Goal: Check status

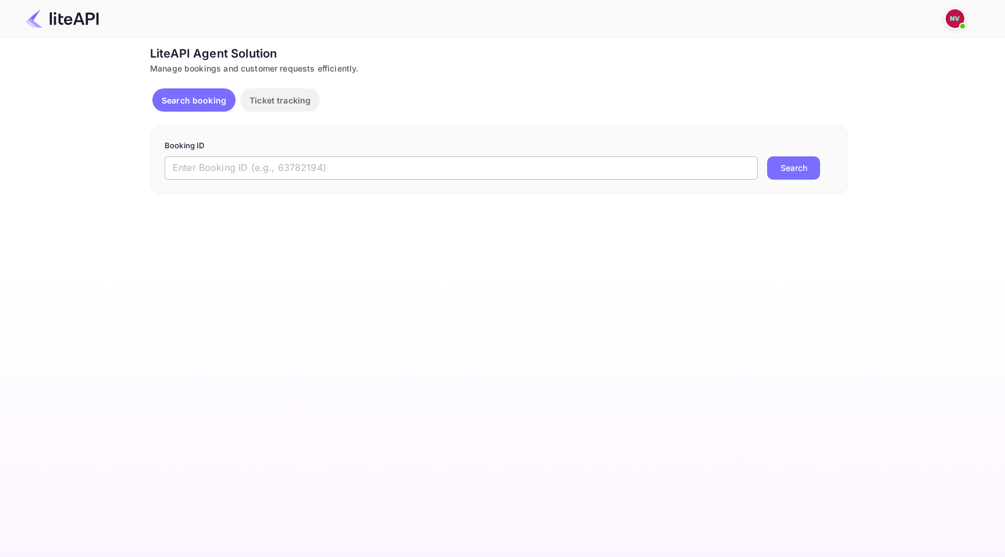
click at [309, 161] on input "text" at bounding box center [461, 167] width 593 height 23
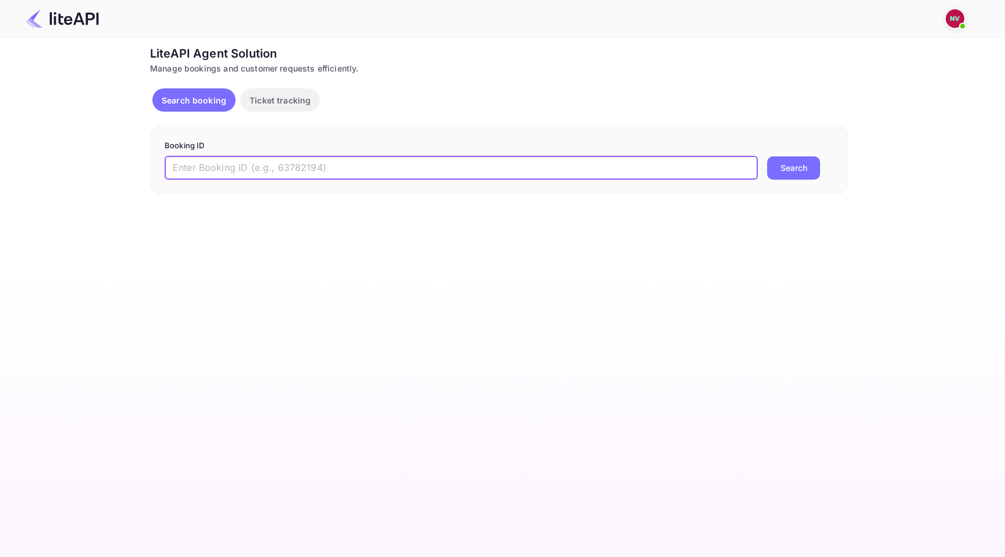
paste input "peFrBk1ut"
type input "peFrBk1ut"
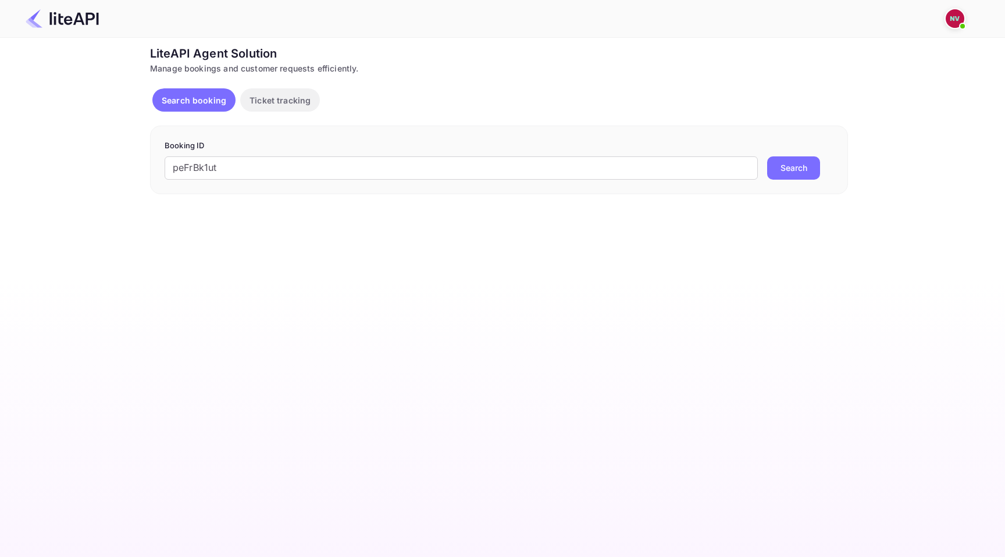
click at [811, 169] on button "Search" at bounding box center [793, 167] width 53 height 23
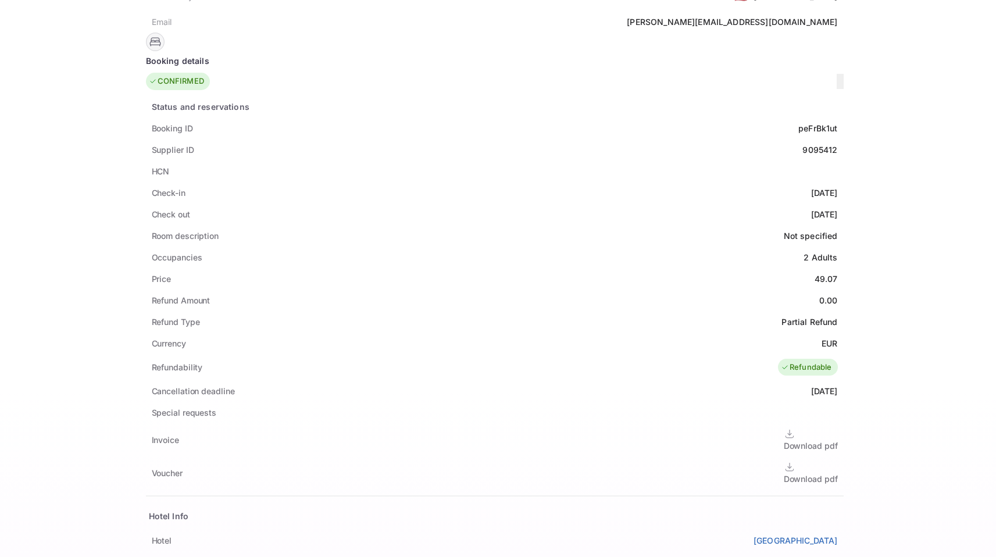
scroll to position [142, 0]
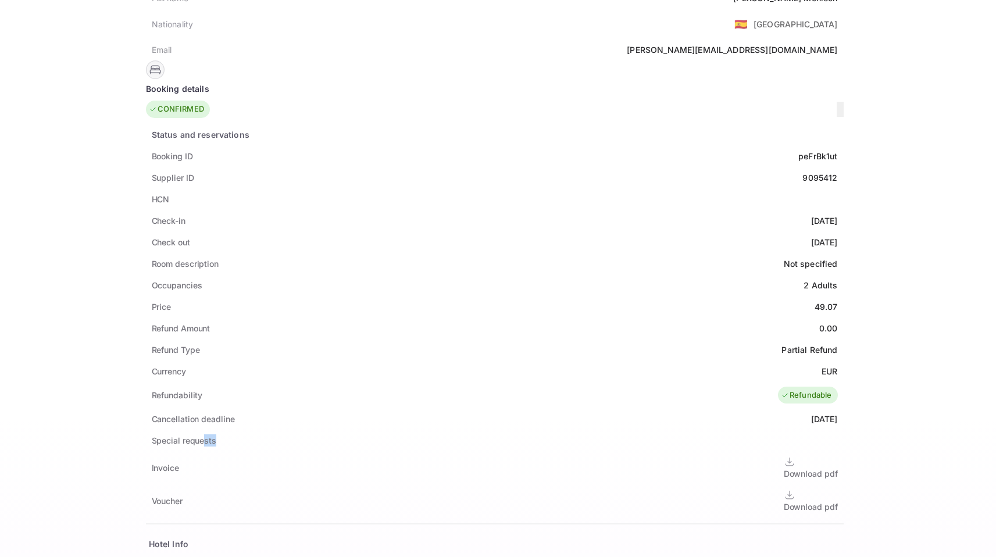
drag, startPoint x: 209, startPoint y: 424, endPoint x: 472, endPoint y: 422, distance: 262.3
click at [472, 430] on div "Special requests" at bounding box center [495, 441] width 698 height 22
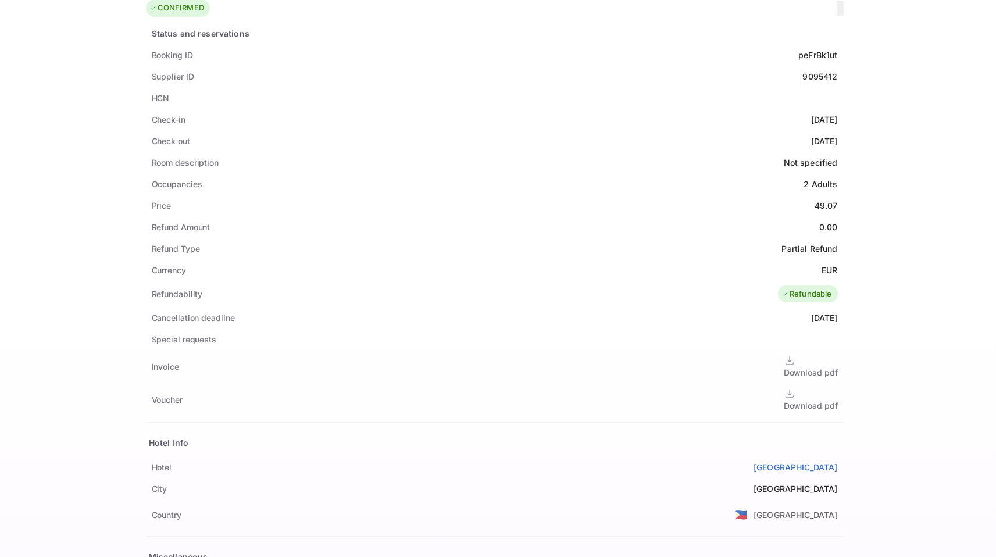
scroll to position [197, 0]
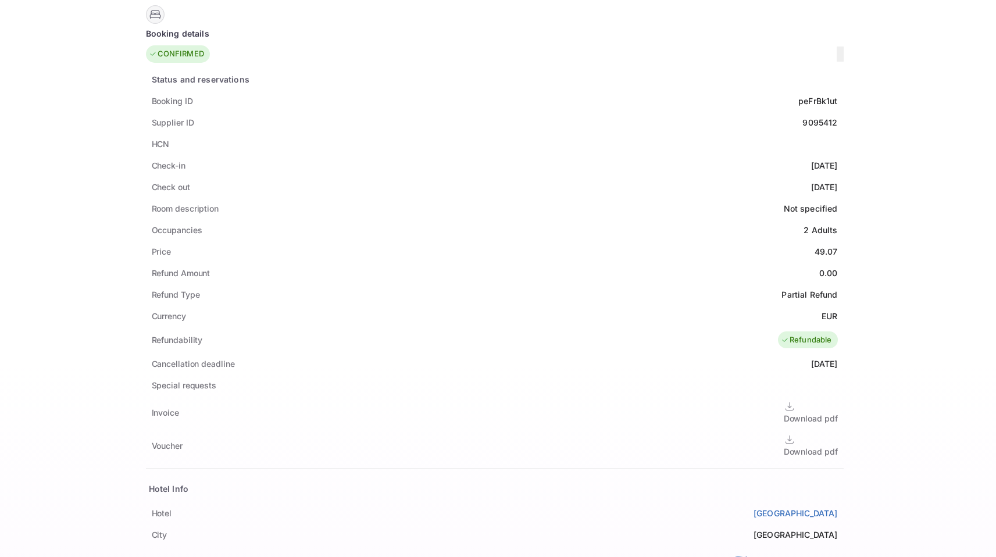
click at [189, 334] on div "Refundability" at bounding box center [177, 340] width 51 height 12
click at [308, 328] on div "Refundability Refundable" at bounding box center [495, 340] width 698 height 27
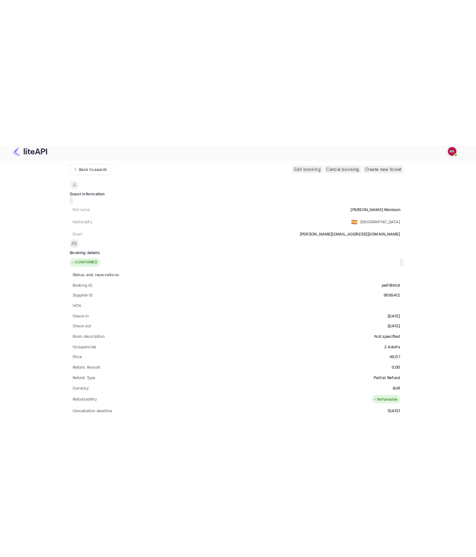
scroll to position [0, 0]
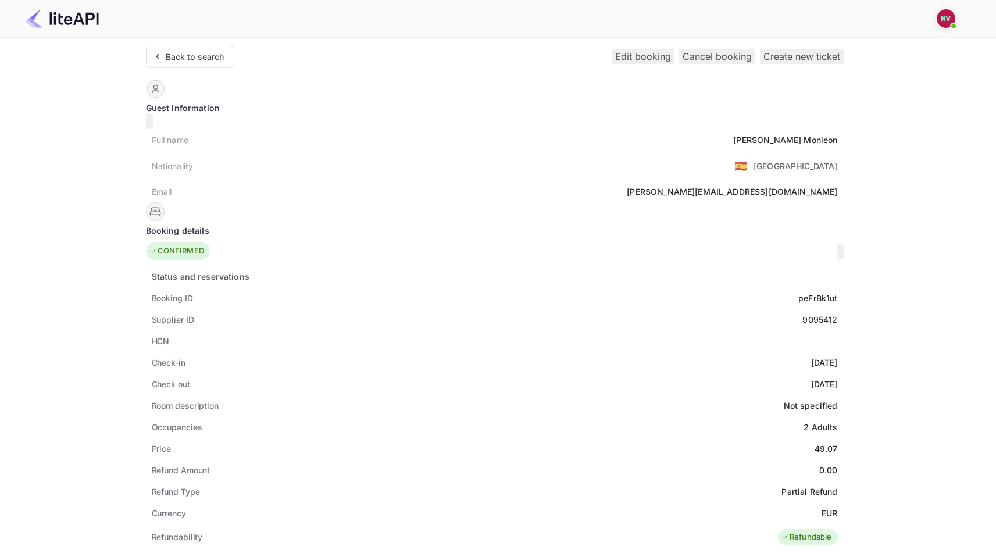
click at [218, 227] on div "Booking details" at bounding box center [495, 230] width 698 height 12
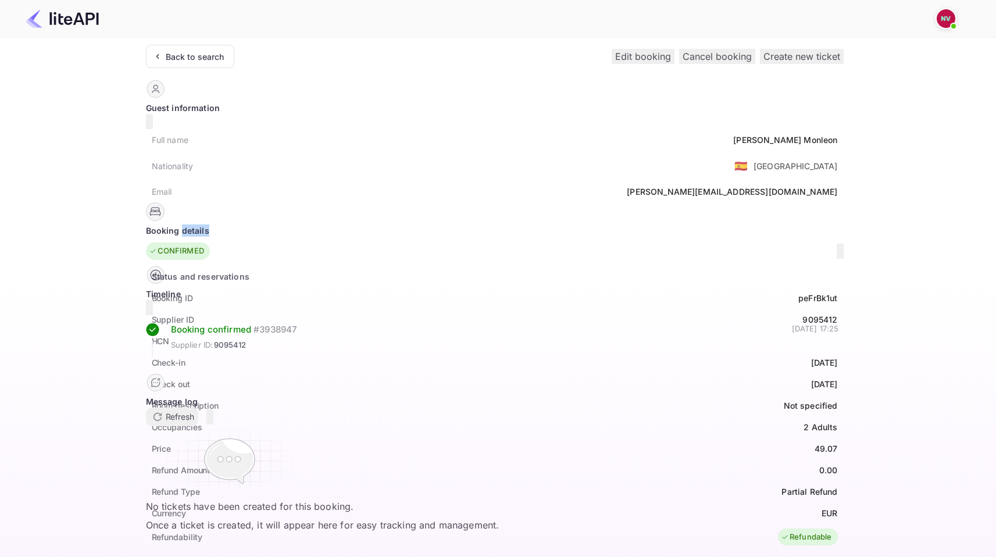
click at [218, 227] on div "Booking details" at bounding box center [495, 230] width 698 height 12
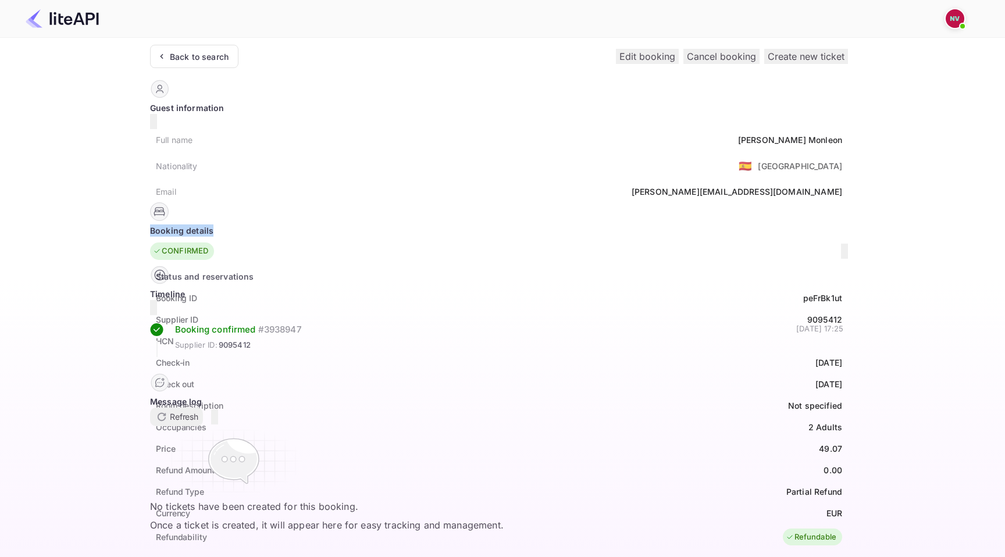
copy div "Booking details"
click at [844, 255] on icon "button" at bounding box center [844, 255] width 0 height 0
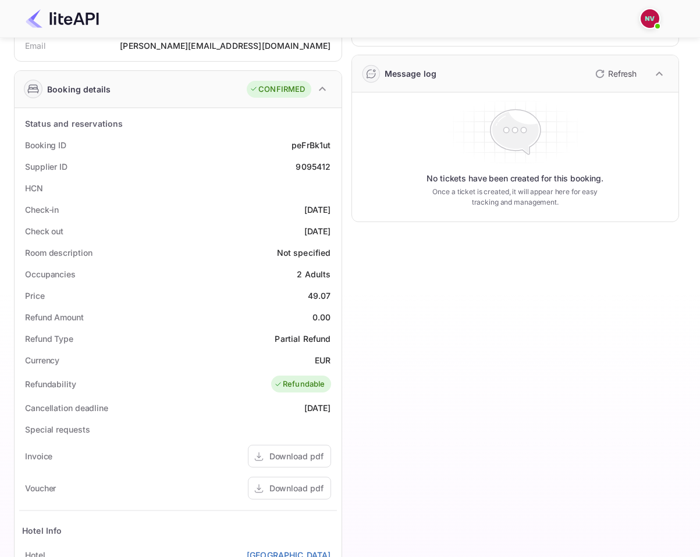
scroll to position [140, 0]
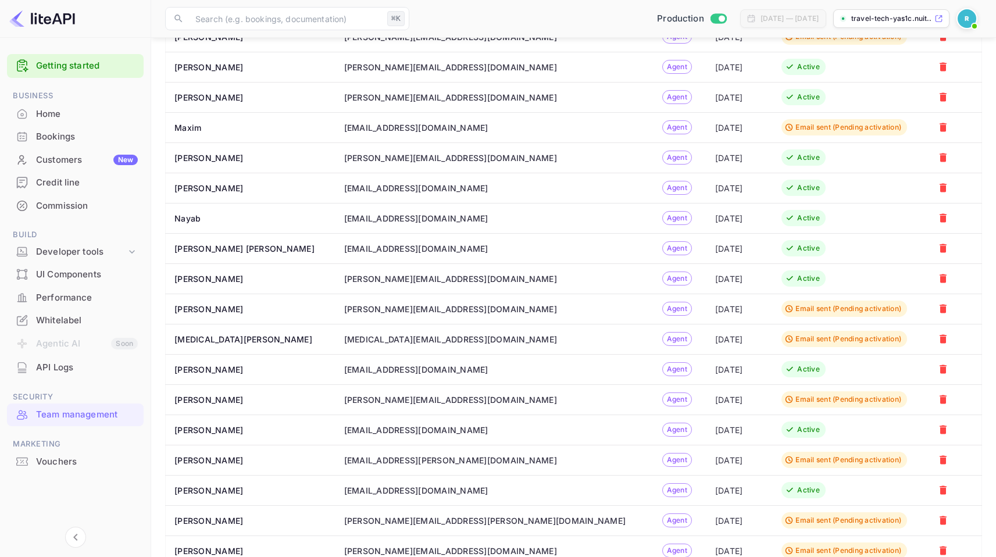
click at [475, 285] on td "[PERSON_NAME][EMAIL_ADDRESS][DOMAIN_NAME]" at bounding box center [493, 278] width 320 height 30
click at [473, 278] on div "[PERSON_NAME][EMAIL_ADDRESS][DOMAIN_NAME]" at bounding box center [493, 279] width 299 height 12
drag, startPoint x: 333, startPoint y: 280, endPoint x: 466, endPoint y: 281, distance: 133.2
click at [466, 281] on div "[PERSON_NAME][EMAIL_ADDRESS][DOMAIN_NAME]" at bounding box center [493, 279] width 299 height 12
copy div "n.valbusa+revolutcs@nuitee.com"
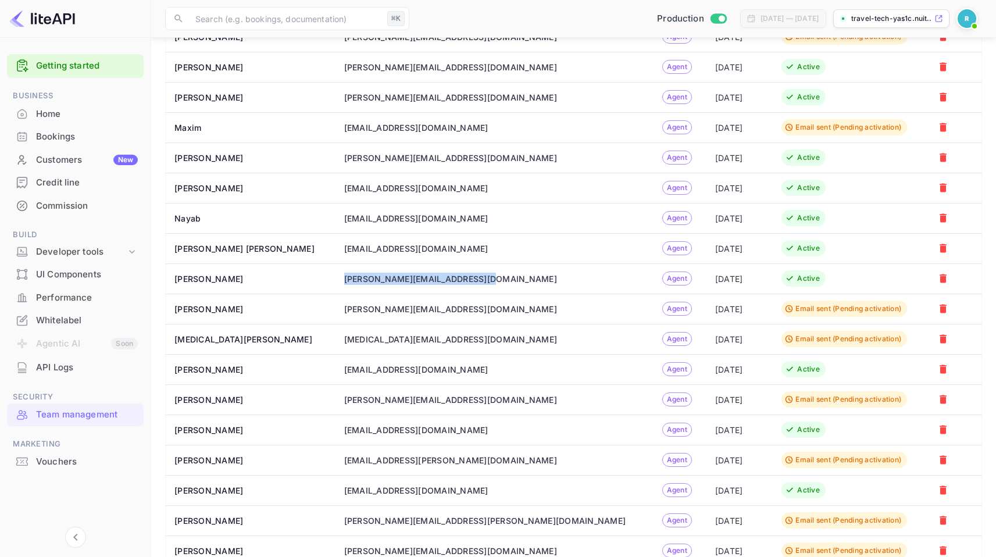
click at [484, 276] on div "n.valbusa+revolutcs@nuitee.com" at bounding box center [493, 279] width 299 height 12
